Goal: Transaction & Acquisition: Subscribe to service/newsletter

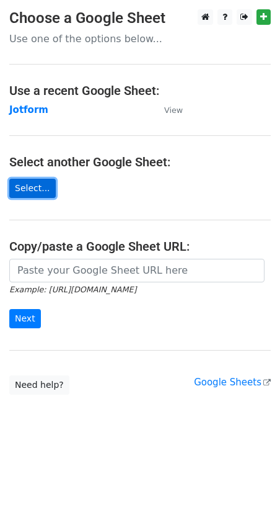
click at [30, 184] on link "Select..." at bounding box center [32, 188] width 47 height 19
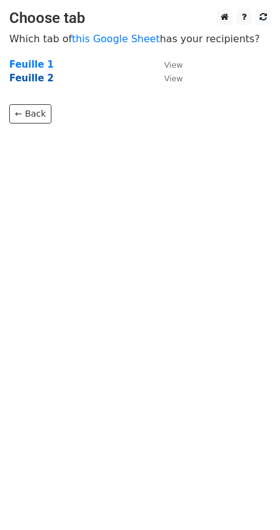
click at [37, 79] on strong "Feuille 2" at bounding box center [31, 78] width 45 height 11
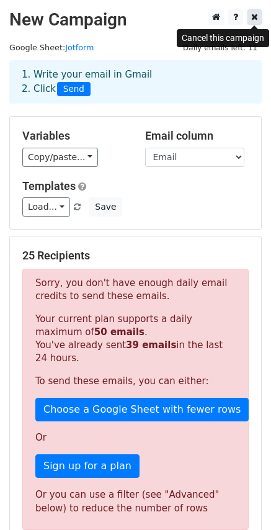
click at [255, 15] on icon at bounding box center [254, 16] width 7 height 9
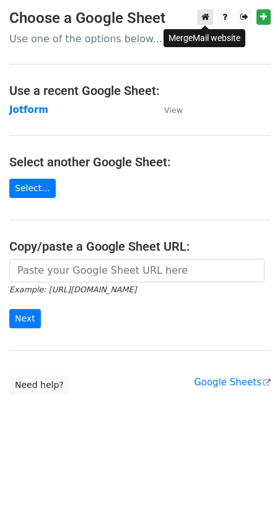
click at [201, 16] on link at bounding box center [206, 17] width 16 height 16
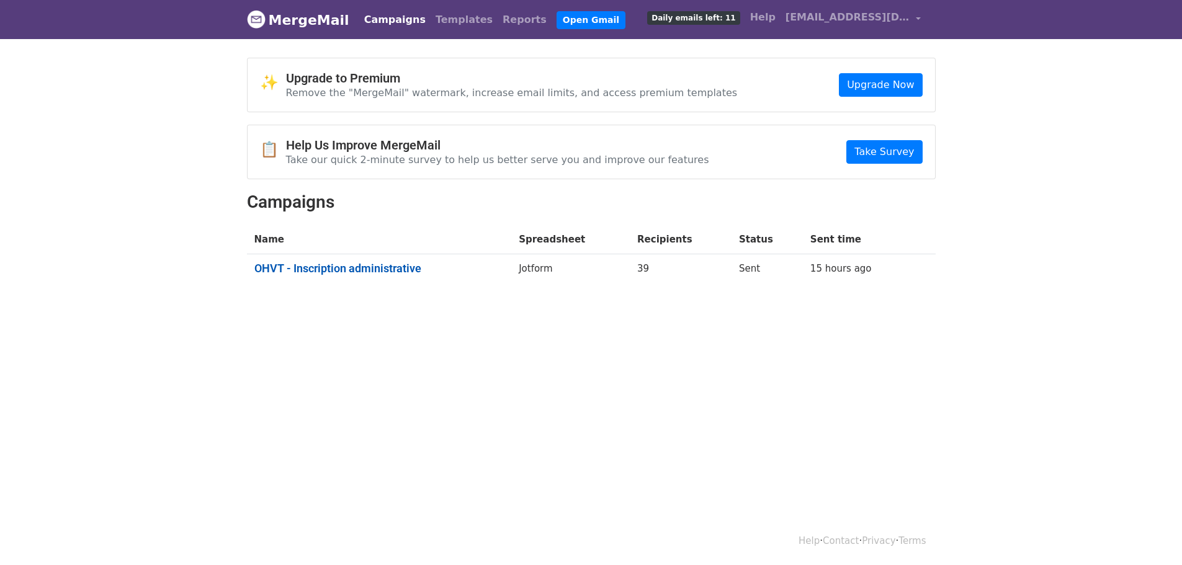
click at [403, 267] on link "OHVT - Inscription administrative" at bounding box center [379, 269] width 250 height 14
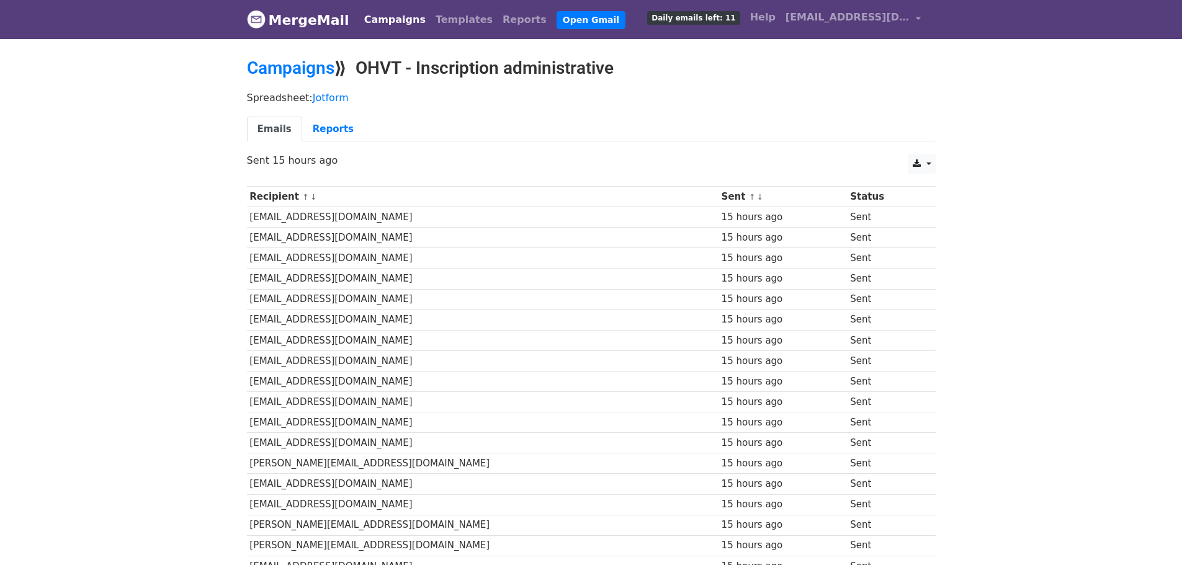
click at [302, 22] on link "MergeMail" at bounding box center [298, 20] width 102 height 26
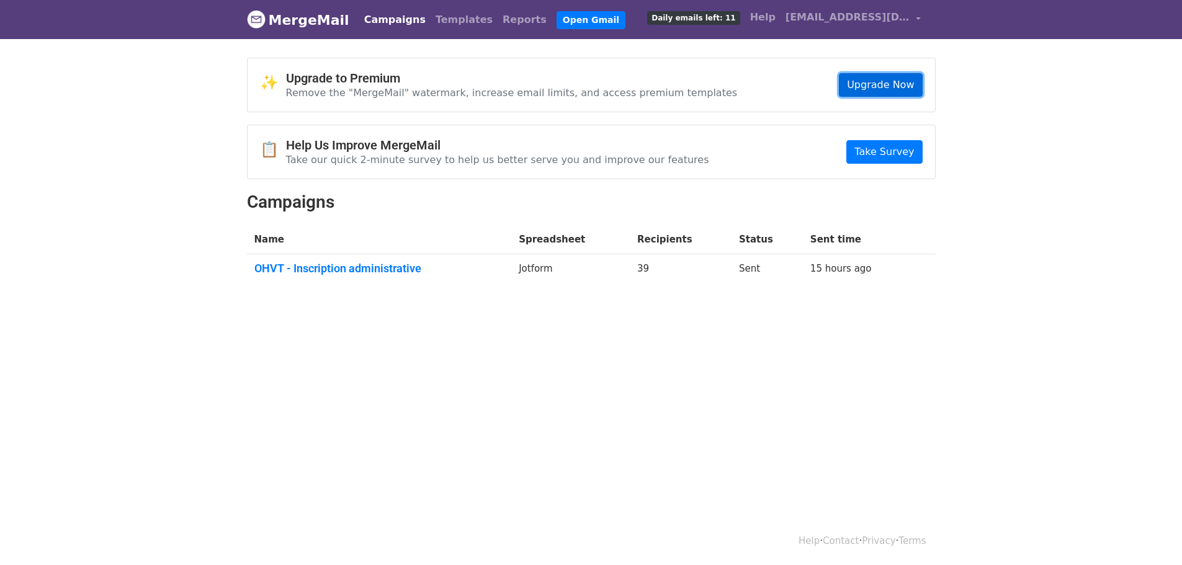
click at [856, 89] on link "Upgrade Now" at bounding box center [880, 85] width 83 height 24
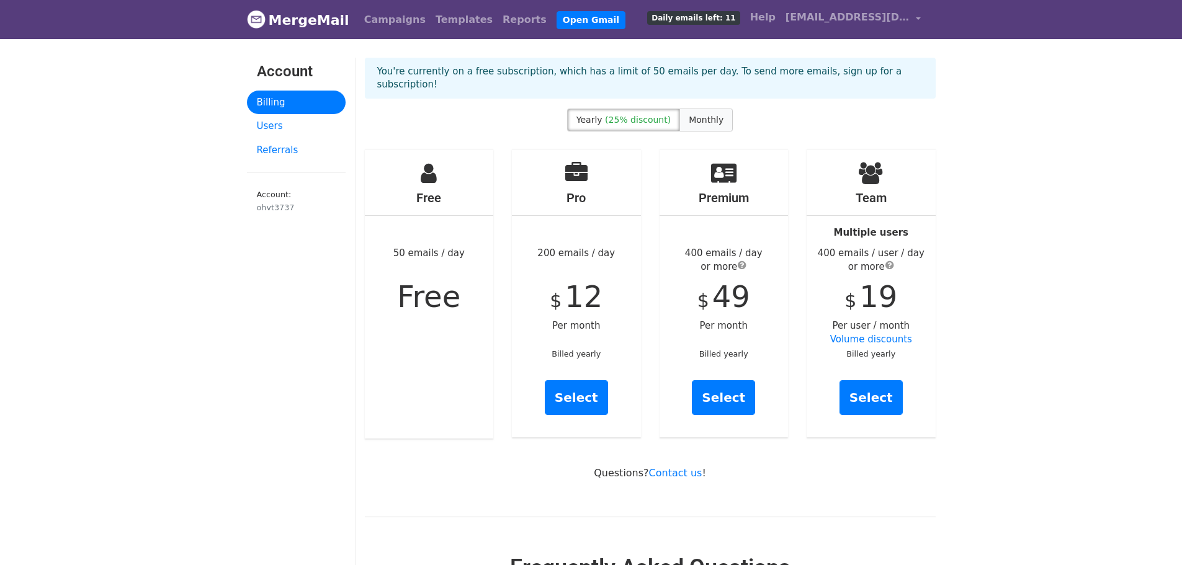
click at [695, 109] on label "Monthly" at bounding box center [705, 120] width 53 height 23
click at [641, 123] on div "Yearly (25% discount) Monthly" at bounding box center [650, 129] width 589 height 40
click at [642, 117] on label "Yearly (25% discount)" at bounding box center [623, 120] width 113 height 23
